Goal: Information Seeking & Learning: Learn about a topic

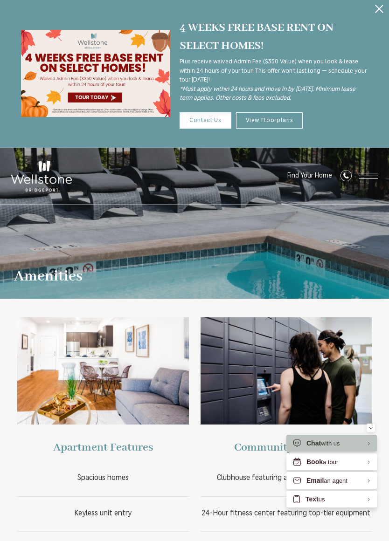
click at [380, 4] on button "Proceed To Website" at bounding box center [379, 9] width 20 height 18
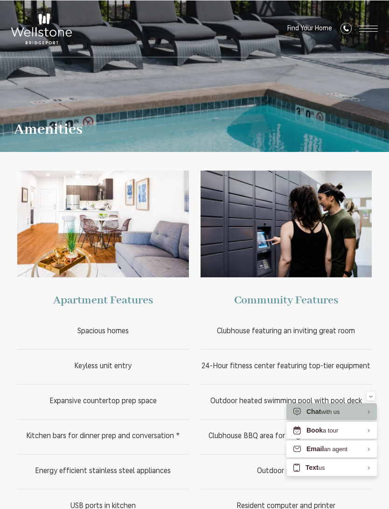
click at [113, 331] on span "Spacious homes" at bounding box center [102, 330] width 51 height 7
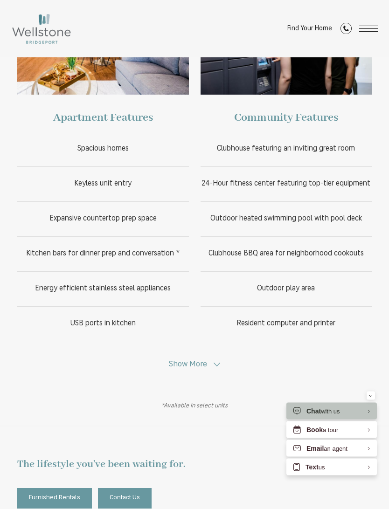
click at [209, 364] on button "Show More" at bounding box center [194, 364] width 57 height 9
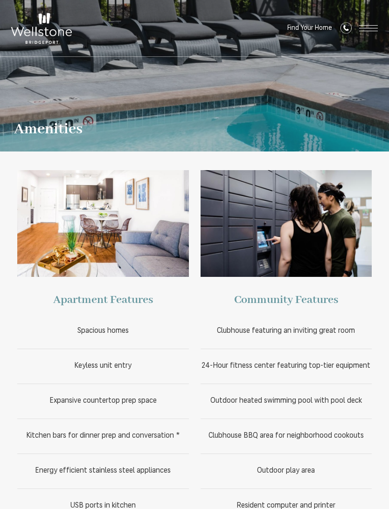
click at [369, 25] on span "Open Menu" at bounding box center [368, 25] width 19 height 0
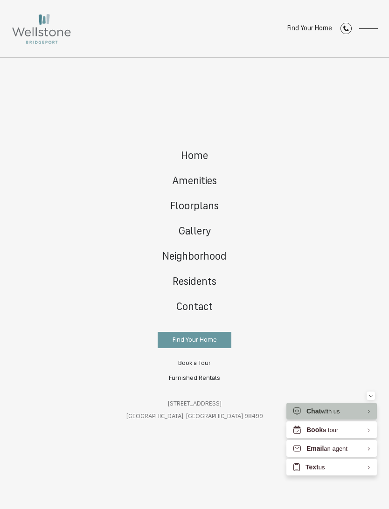
click at [321, 347] on div "Home Amenities Floorplans Gallery Neighborhood Residents Contact" at bounding box center [194, 283] width 389 height 451
click at [344, 381] on div "Home Amenities Floorplans Gallery Neighborhood Residents Contact" at bounding box center [194, 283] width 389 height 451
click at [58, 348] on div "Home Amenities Floorplans Gallery Neighborhood Residents Contact" at bounding box center [194, 283] width 389 height 451
click at [56, 349] on div "Home Amenities Floorplans Gallery Neighborhood Residents Contact" at bounding box center [194, 283] width 389 height 451
click at [202, 280] on span "Residents" at bounding box center [194, 282] width 44 height 11
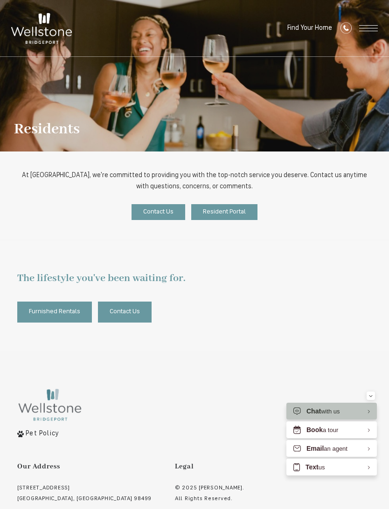
click at [351, 27] on icon "Call Us at (253) 642-8681" at bounding box center [345, 27] width 11 height 11
click at [369, 26] on span "Open Menu" at bounding box center [368, 25] width 19 height 0
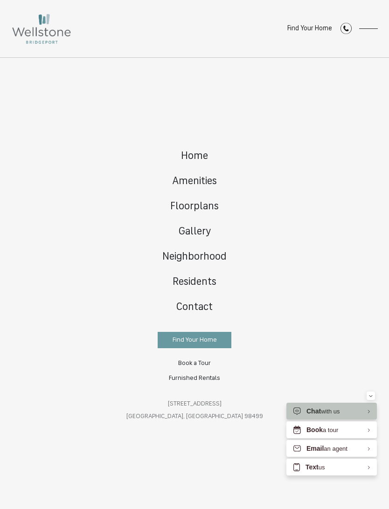
click at [207, 254] on span "Neighborhood" at bounding box center [194, 257] width 64 height 11
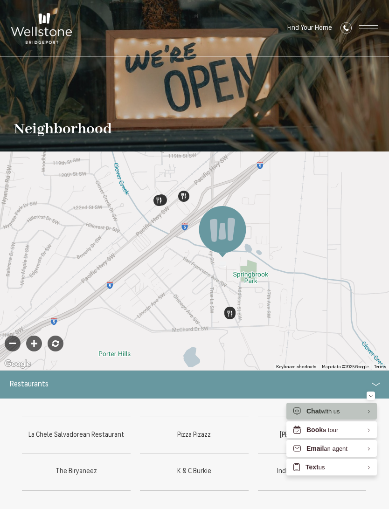
click at [372, 28] on span "Open Menu" at bounding box center [368, 28] width 19 height 0
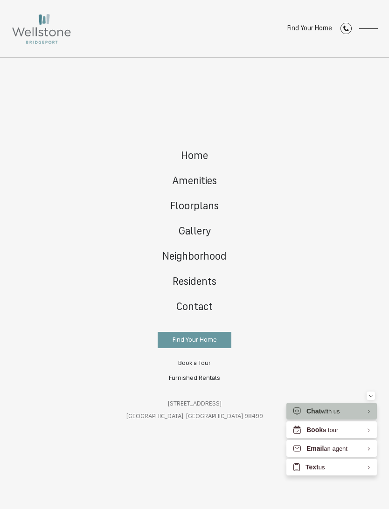
click at [206, 179] on span "Amenities" at bounding box center [194, 181] width 45 height 11
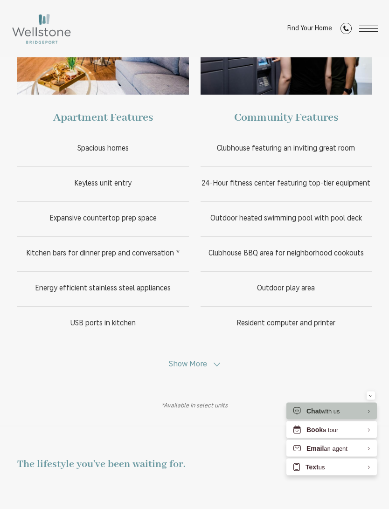
scroll to position [189, 0]
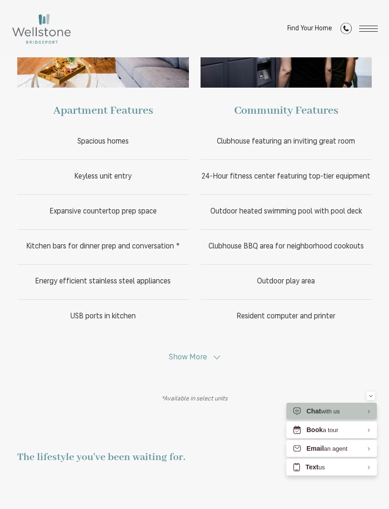
click at [196, 361] on span "Show More" at bounding box center [188, 357] width 38 height 8
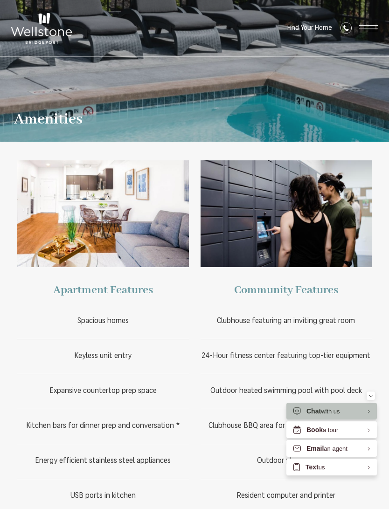
scroll to position [0, 0]
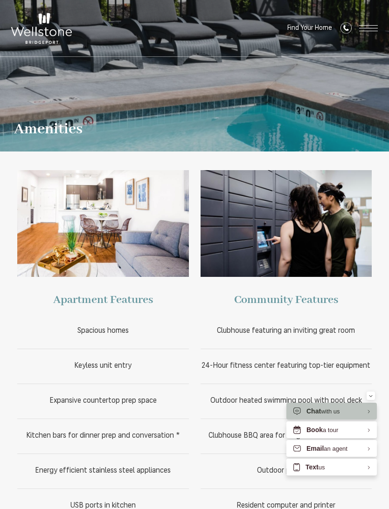
click at [368, 30] on span "Open Menu" at bounding box center [368, 28] width 19 height 6
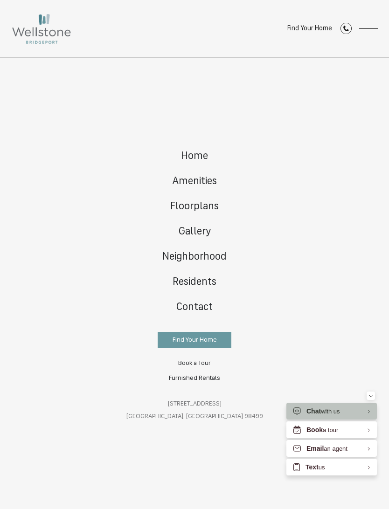
click at [207, 207] on span "Floorplans" at bounding box center [194, 206] width 48 height 11
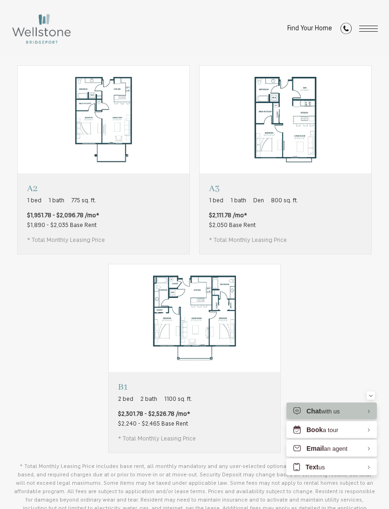
scroll to position [533, 0]
click at [119, 388] on p "B1" at bounding box center [157, 387] width 78 height 12
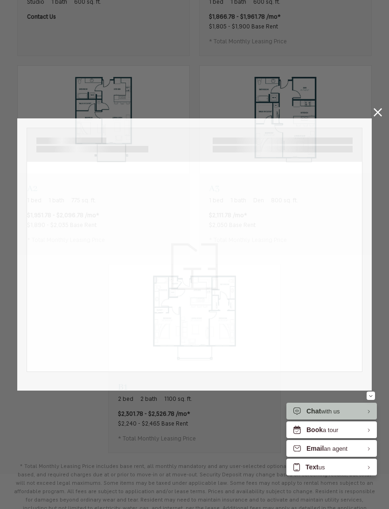
scroll to position [0, 0]
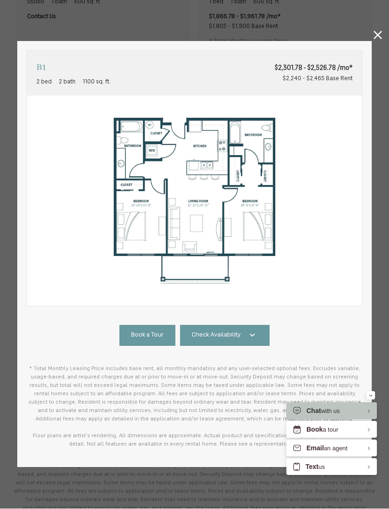
click at [243, 338] on link "Check Availability" at bounding box center [224, 335] width 89 height 21
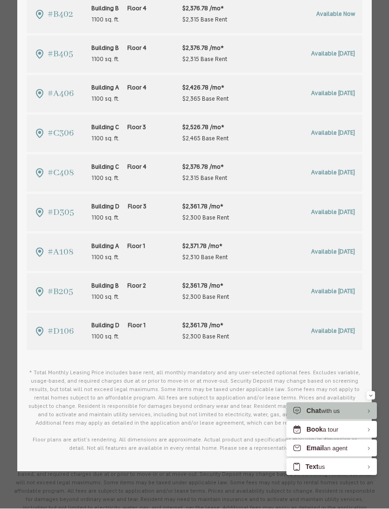
scroll to position [443, 0]
click at [335, 253] on span "Available Nov 03" at bounding box center [333, 253] width 44 height 6
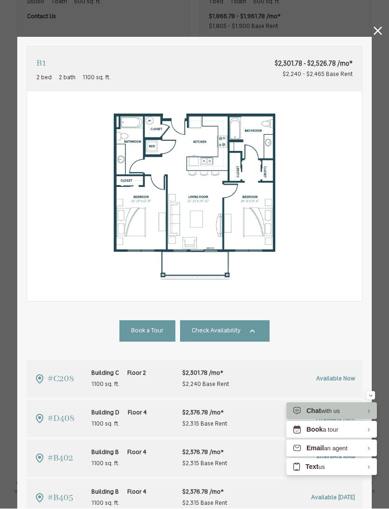
scroll to position [533, 0]
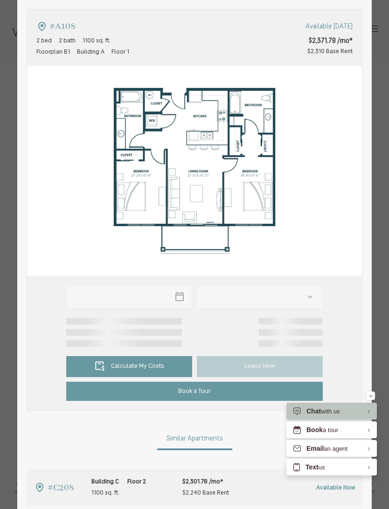
type input "**********"
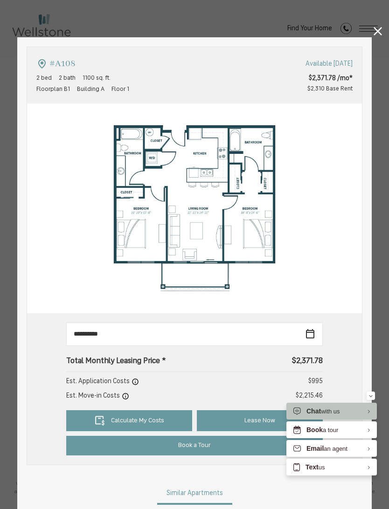
scroll to position [0, 0]
click at [346, 266] on img at bounding box center [194, 208] width 335 height 210
click at [344, 267] on img at bounding box center [194, 208] width 335 height 210
click at [346, 266] on img at bounding box center [194, 208] width 335 height 210
click at [373, 32] on icon at bounding box center [377, 31] width 8 height 8
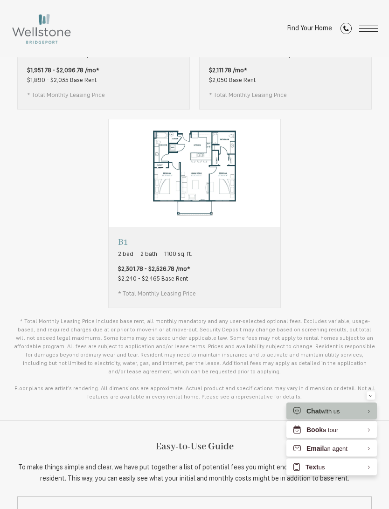
scroll to position [679, 0]
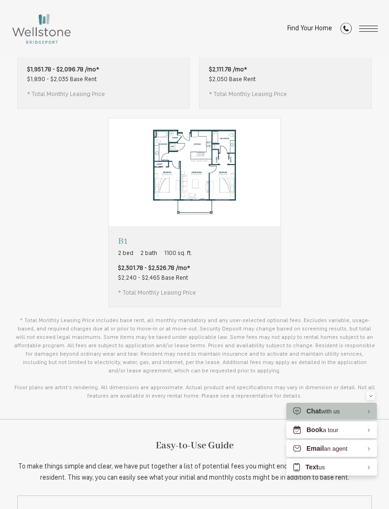
click at [371, 397] on icon "Minimize" at bounding box center [370, 395] width 3 height 1
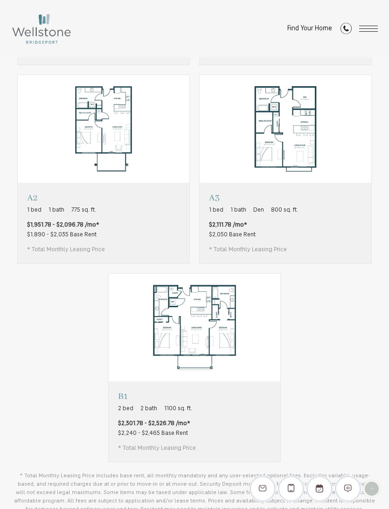
scroll to position [528, 0]
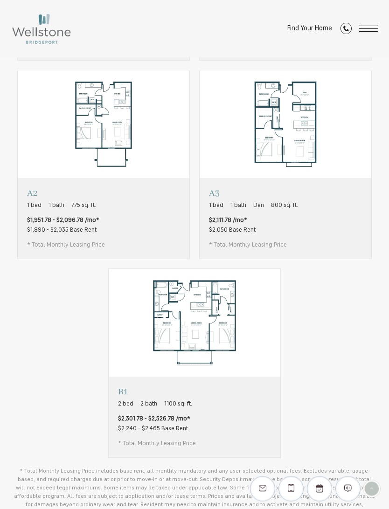
click at [119, 390] on p "B1" at bounding box center [157, 392] width 78 height 12
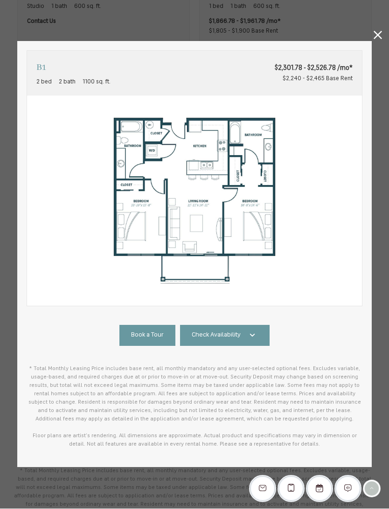
click at [253, 341] on link "Check Availability" at bounding box center [224, 335] width 89 height 21
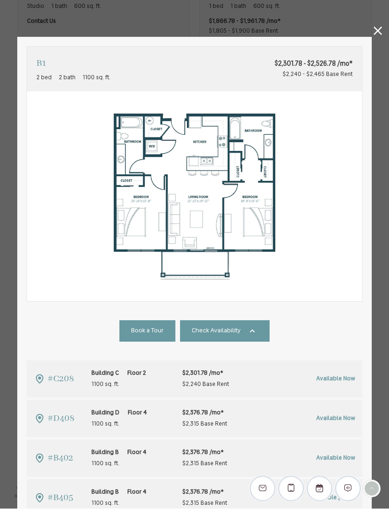
click at [377, 31] on icon at bounding box center [377, 31] width 8 height 8
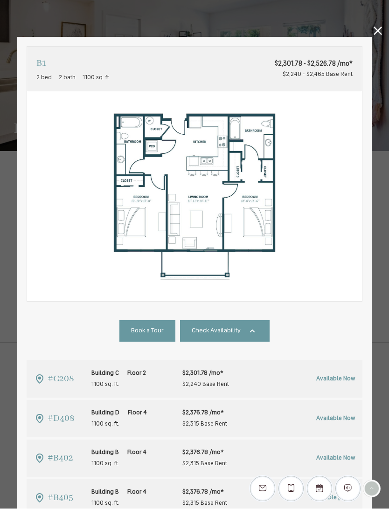
scroll to position [528, 0]
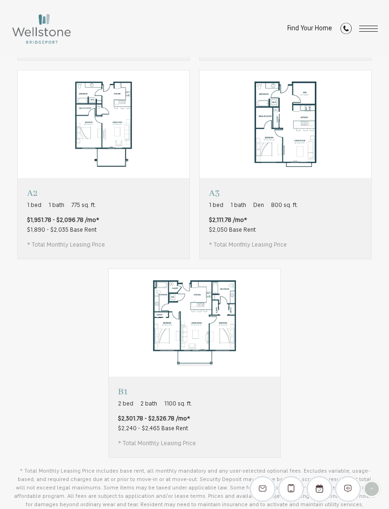
click at [123, 388] on p "B1" at bounding box center [157, 392] width 78 height 12
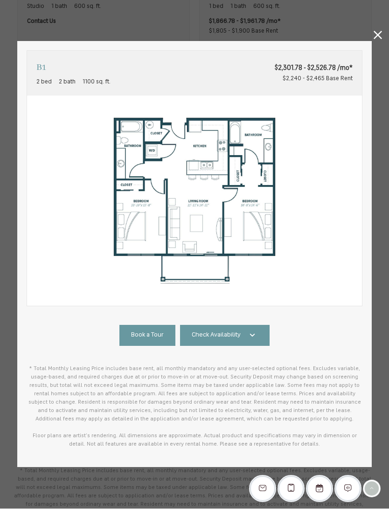
click at [250, 336] on icon at bounding box center [252, 335] width 11 height 11
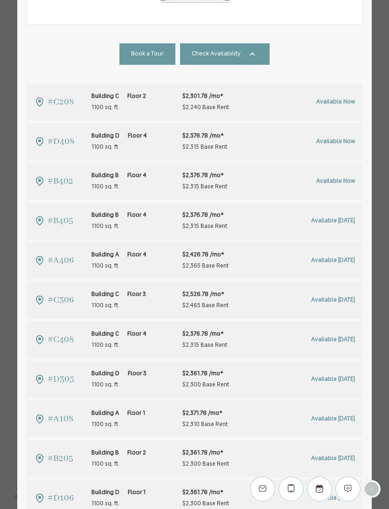
scroll to position [277, 0]
click at [336, 419] on span "Available Nov 03" at bounding box center [333, 419] width 44 height 6
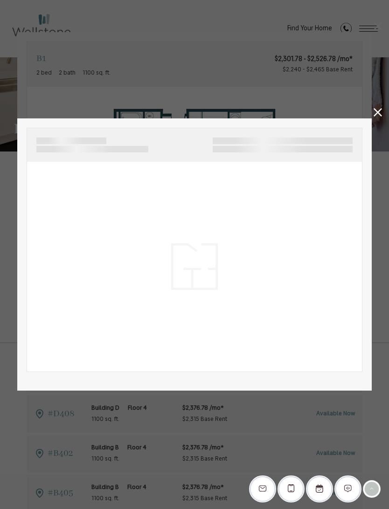
scroll to position [528, 0]
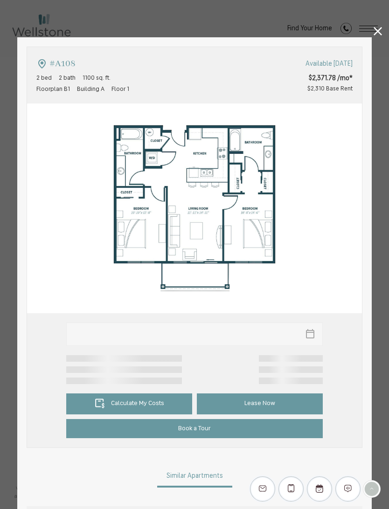
type input "**********"
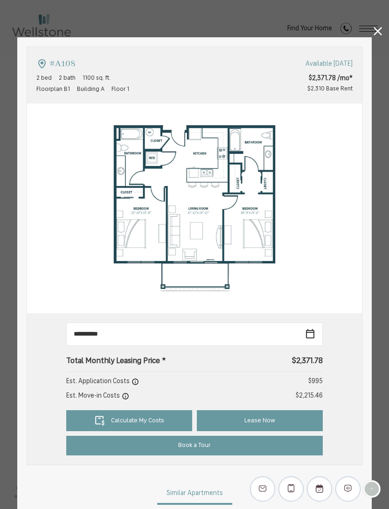
click at [387, 225] on div "#A108 2 bed 2 bath 1100 sq. ft. Floorplan B1 Building A Floor 1 Available Nov 0…" at bounding box center [194, 254] width 389 height 509
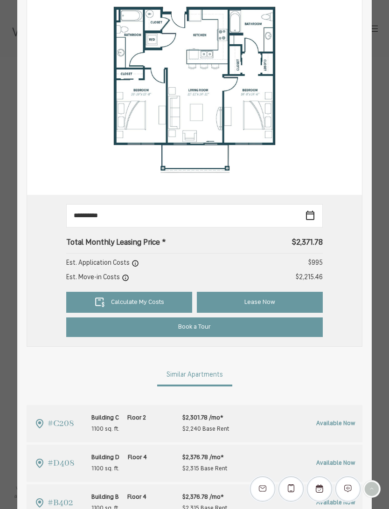
scroll to position [121, 0]
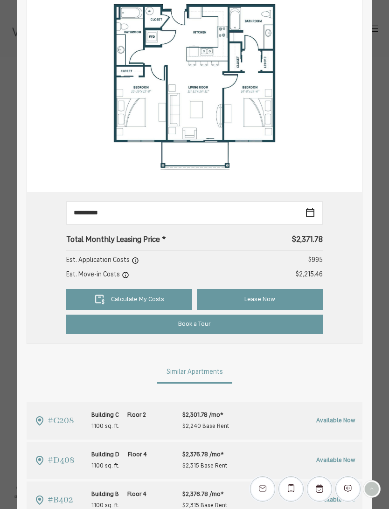
click at [148, 300] on link "Calculate My Costs" at bounding box center [129, 299] width 126 height 21
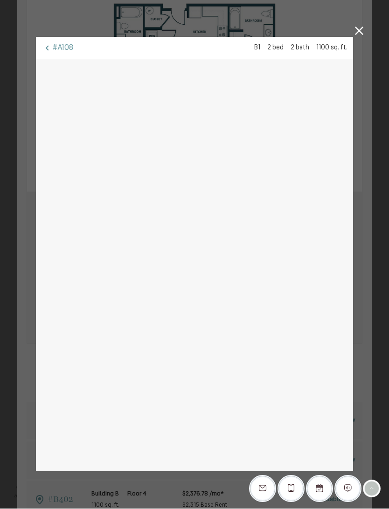
scroll to position [0, 0]
click at [351, 33] on div "#A108 B1 2 bed 2 bath 1100 sq. ft." at bounding box center [194, 254] width 389 height 509
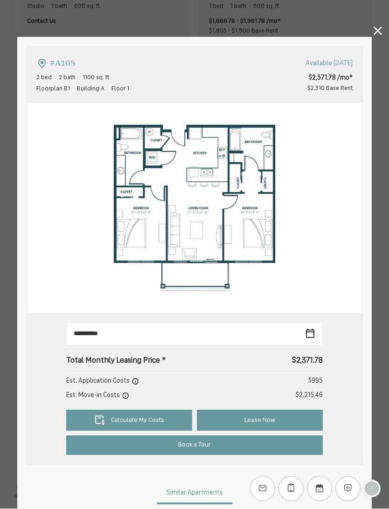
click at [374, 32] on icon at bounding box center [377, 31] width 8 height 8
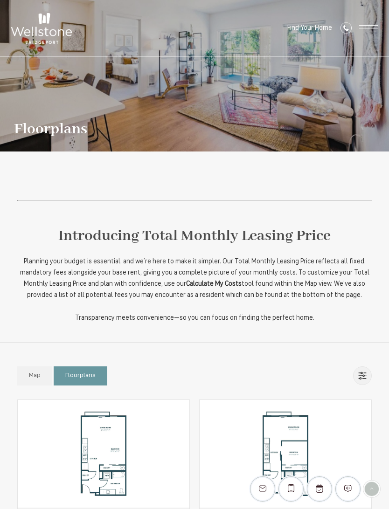
click at [371, 28] on span "Open Menu" at bounding box center [368, 28] width 19 height 0
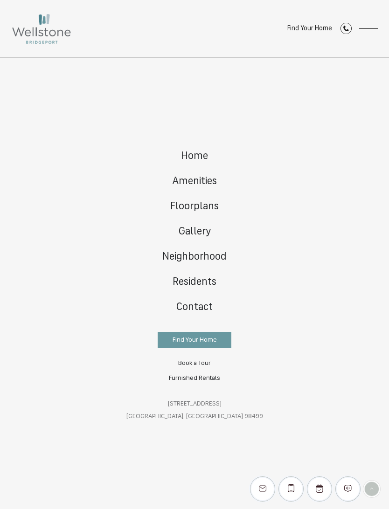
click at [193, 227] on span "Gallery" at bounding box center [195, 232] width 32 height 11
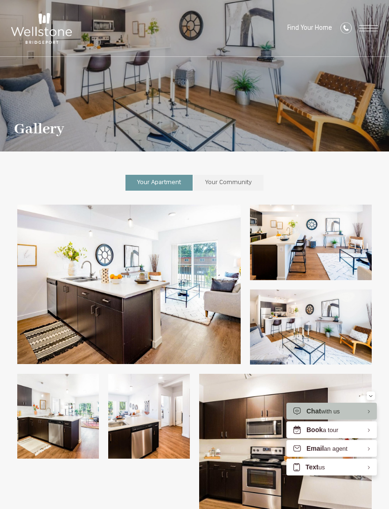
click at [210, 322] on img at bounding box center [128, 284] width 223 height 159
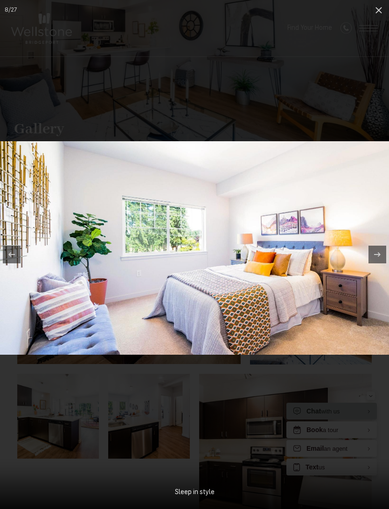
click at [379, 10] on icon at bounding box center [378, 10] width 7 height 7
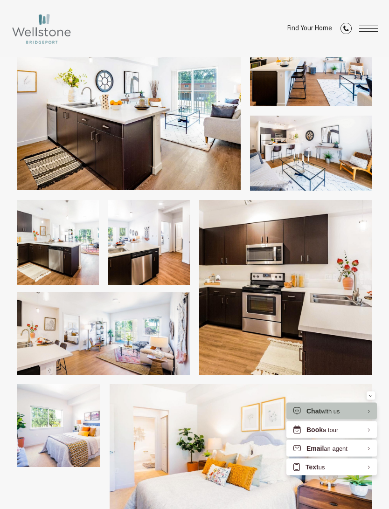
scroll to position [182, 0]
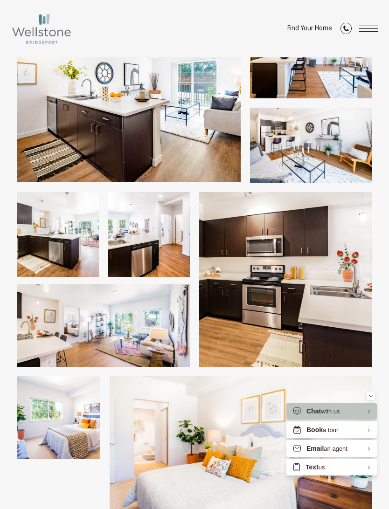
click at [368, 400] on button "Minimize" at bounding box center [370, 396] width 8 height 8
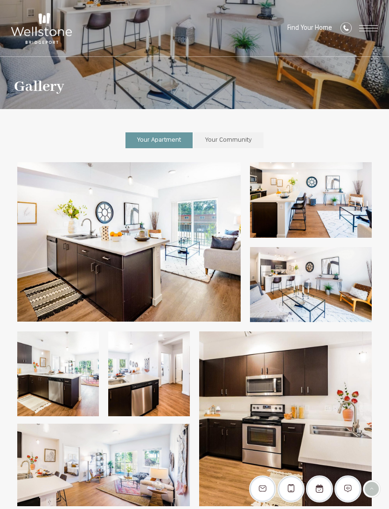
scroll to position [0, 0]
